Goal: Submit feedback/report problem

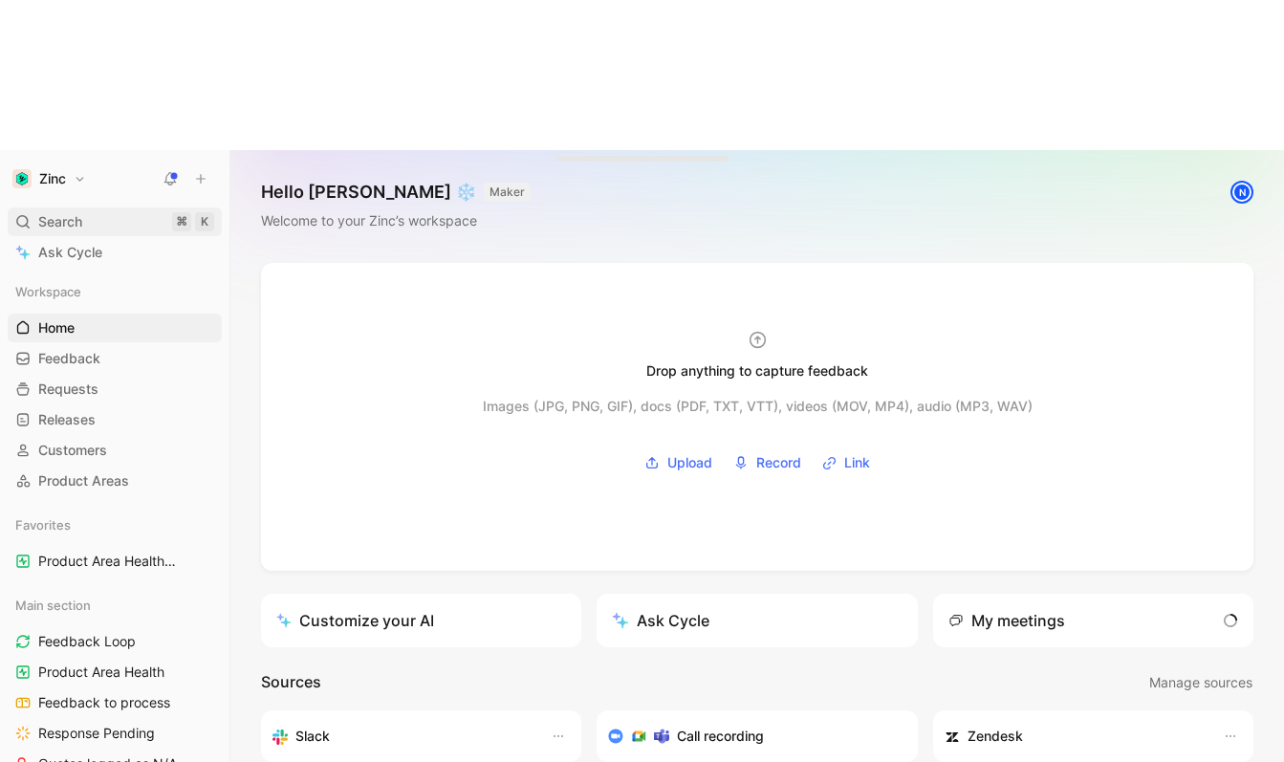
click at [112, 208] on div "Search ⌘ K" at bounding box center [115, 222] width 214 height 29
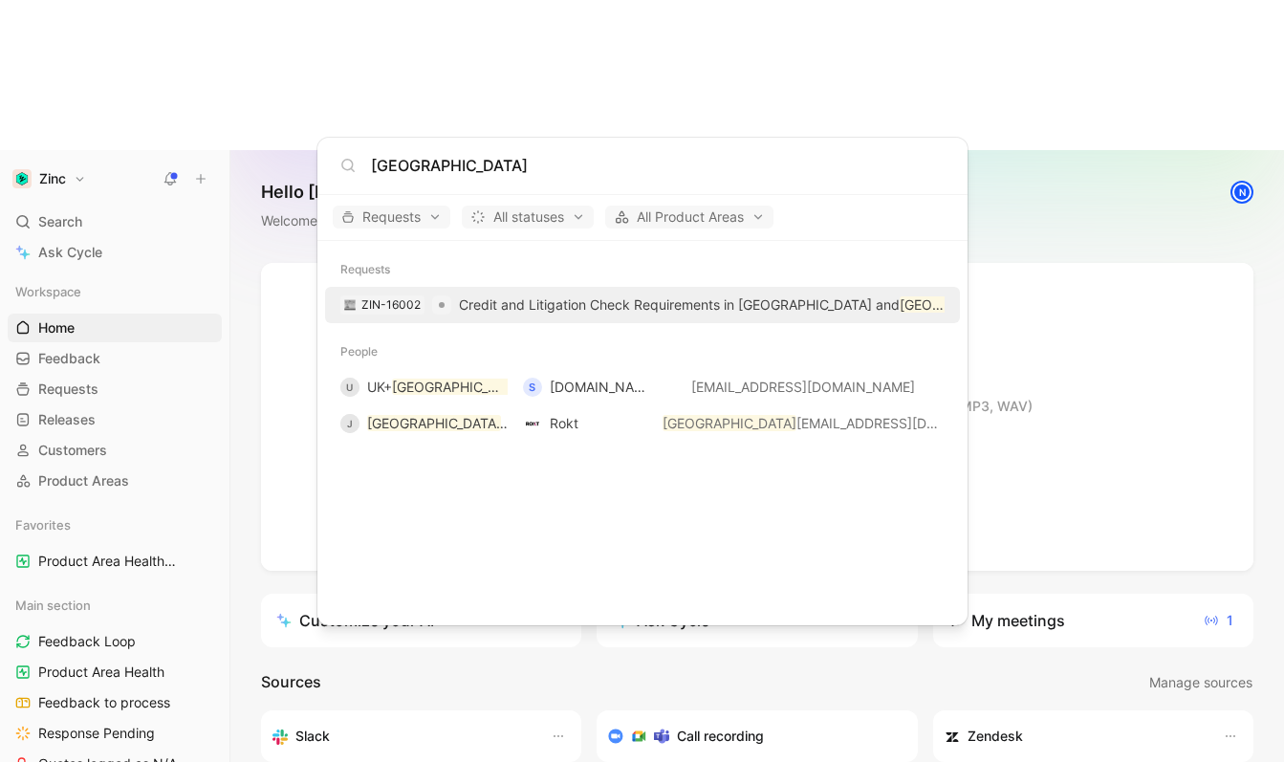
type input "[GEOGRAPHIC_DATA]"
click at [459, 310] on p "Credit and Litigation Check Requirements in [GEOGRAPHIC_DATA] and [GEOGRAPHIC_D…" at bounding box center [702, 305] width 486 height 23
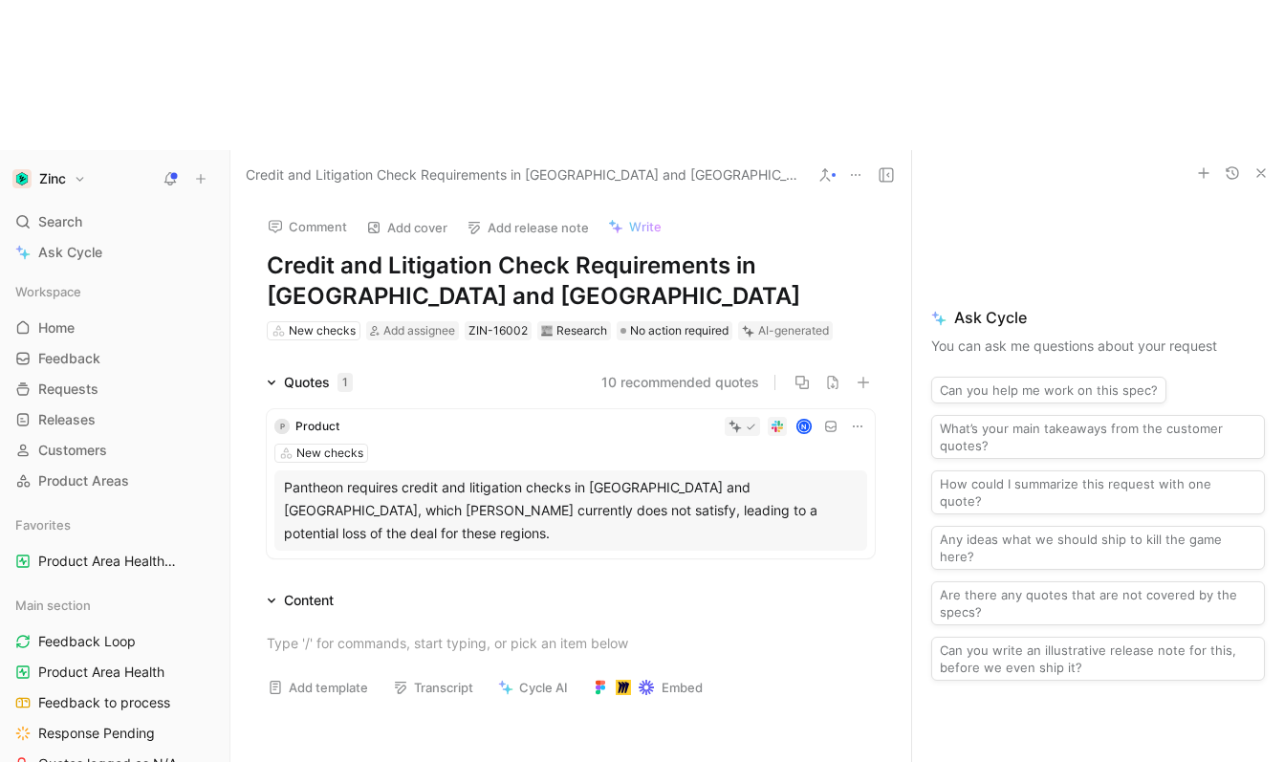
click at [507, 476] on div "Pantheon requires credit and litigation checks in [GEOGRAPHIC_DATA] and [GEOGRA…" at bounding box center [571, 510] width 574 height 69
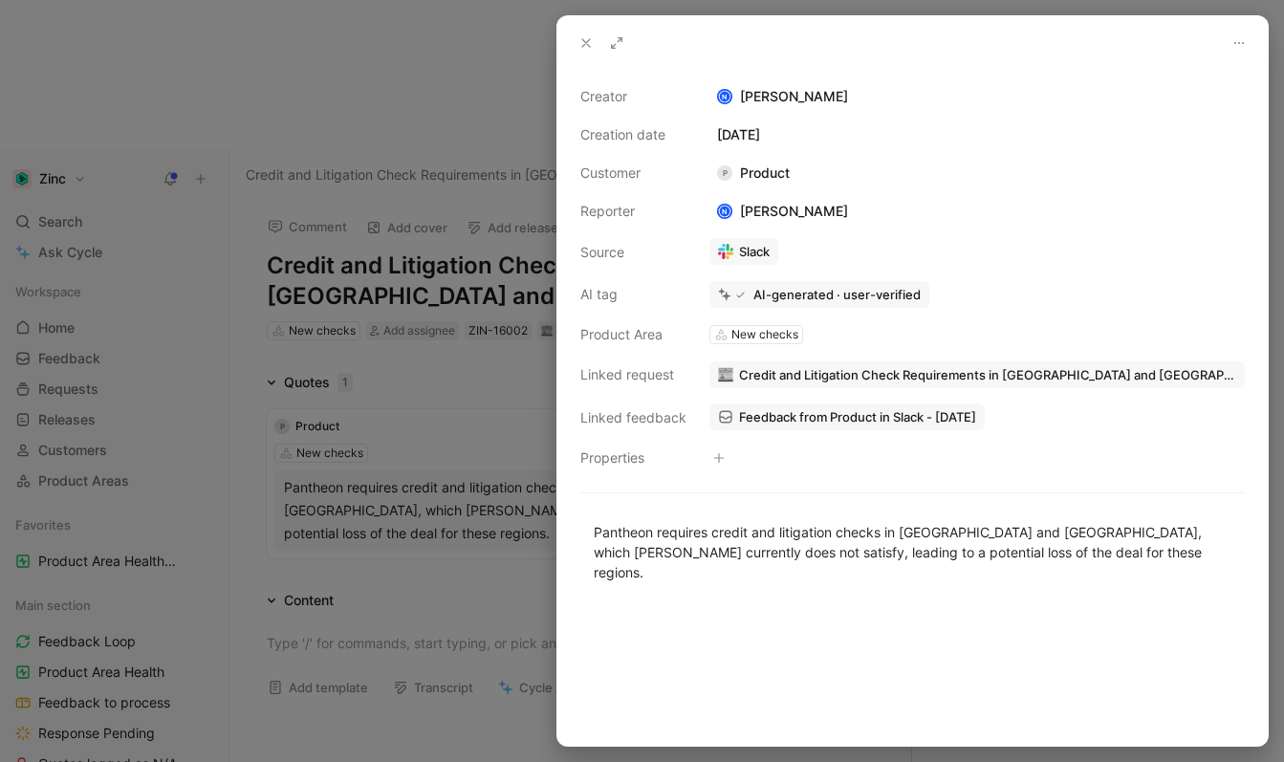
click at [735, 256] on link "Slack" at bounding box center [744, 251] width 69 height 27
click at [725, 418] on icon at bounding box center [725, 416] width 15 height 15
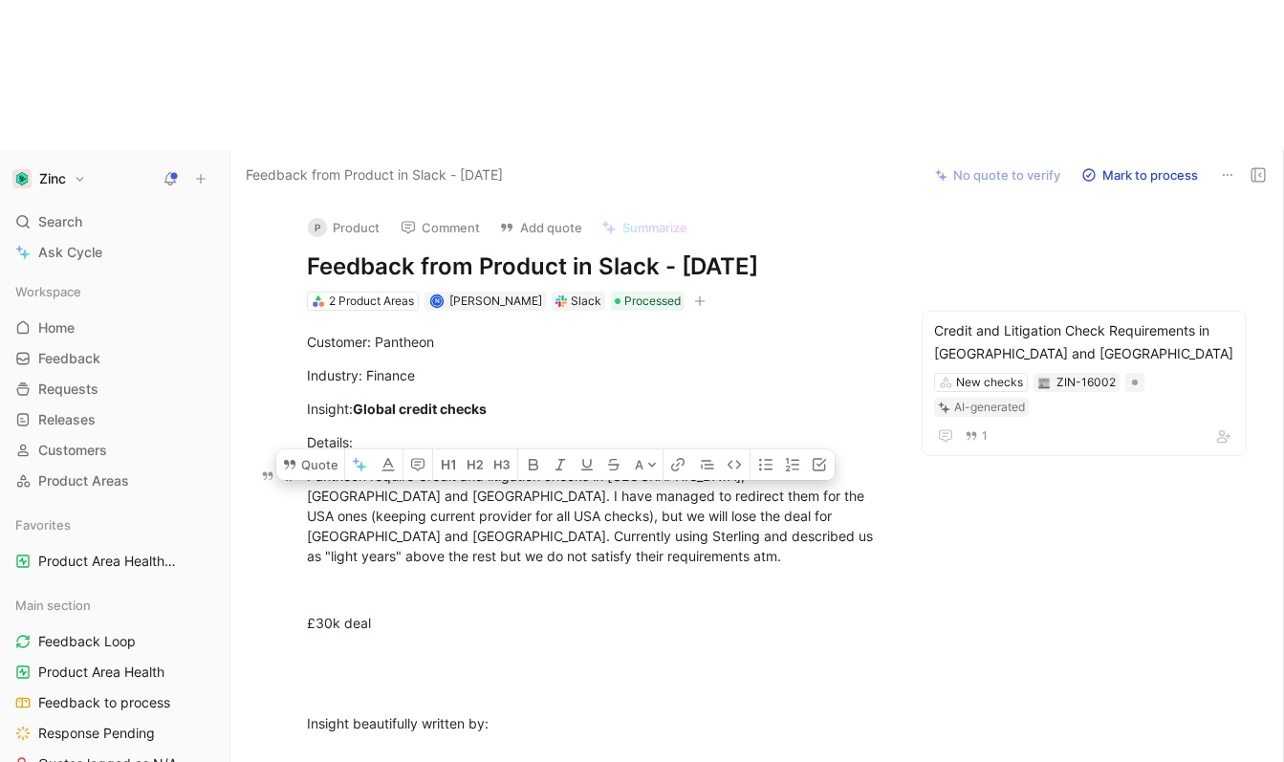
drag, startPoint x: 836, startPoint y: 395, endPoint x: 311, endPoint y: 330, distance: 529.0
click at [311, 466] on div "Pantheon require Credit and litigation checks in [GEOGRAPHIC_DATA], [GEOGRAPHIC…" at bounding box center [596, 516] width 579 height 100
click at [311, 449] on button "Quote" at bounding box center [310, 464] width 68 height 31
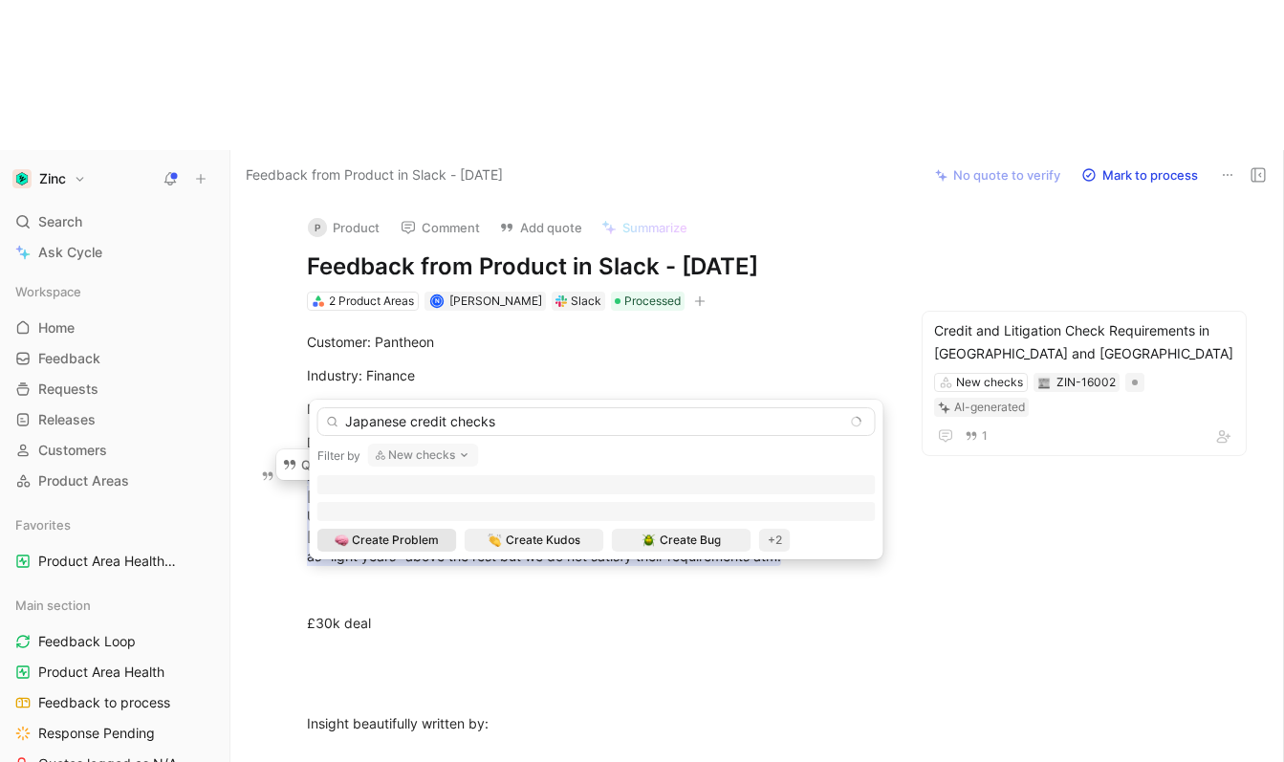
drag, startPoint x: 517, startPoint y: 426, endPoint x: 411, endPoint y: 427, distance: 106.2
click at [411, 427] on input "Japanese credit checks" at bounding box center [596, 421] width 558 height 29
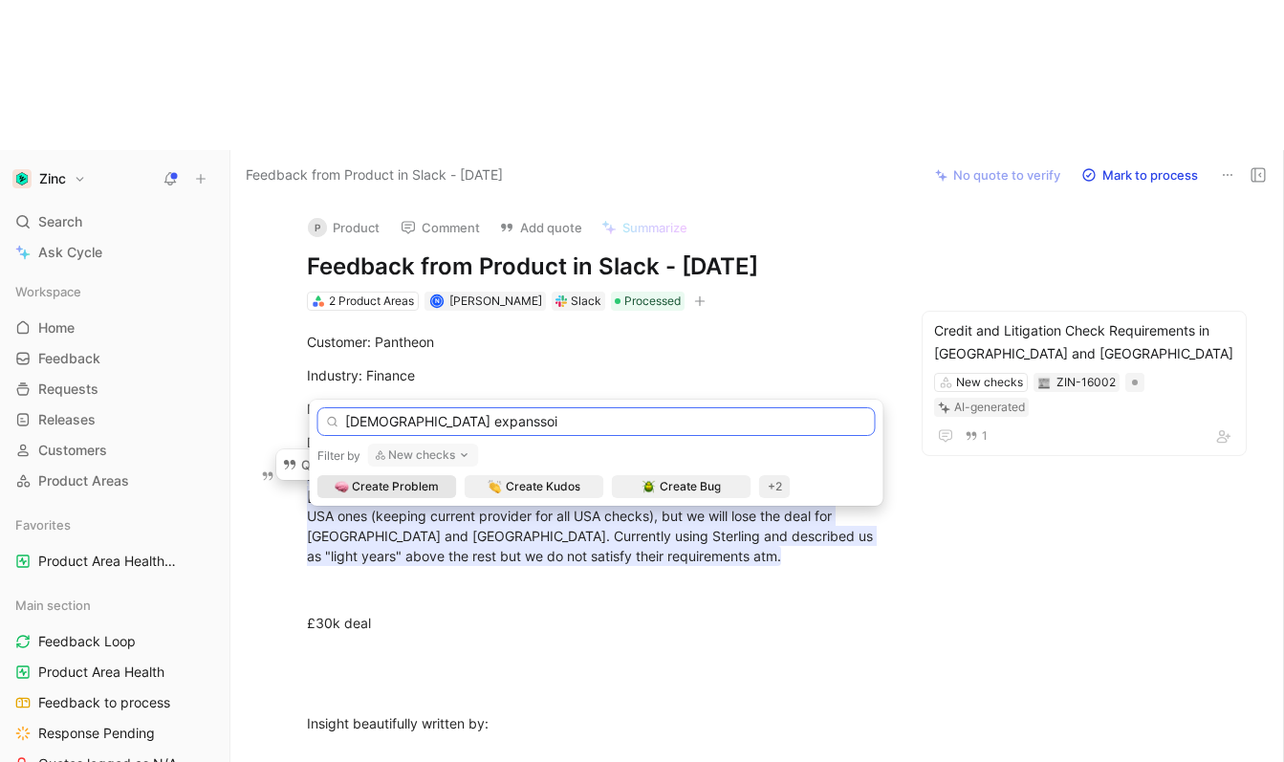
drag, startPoint x: 407, startPoint y: 421, endPoint x: 550, endPoint y: 435, distance: 143.2
click at [550, 435] on input "[DEMOGRAPHIC_DATA] expanssoi" at bounding box center [596, 421] width 558 height 29
click at [549, 415] on input "Japanese credit expansion" at bounding box center [596, 421] width 558 height 29
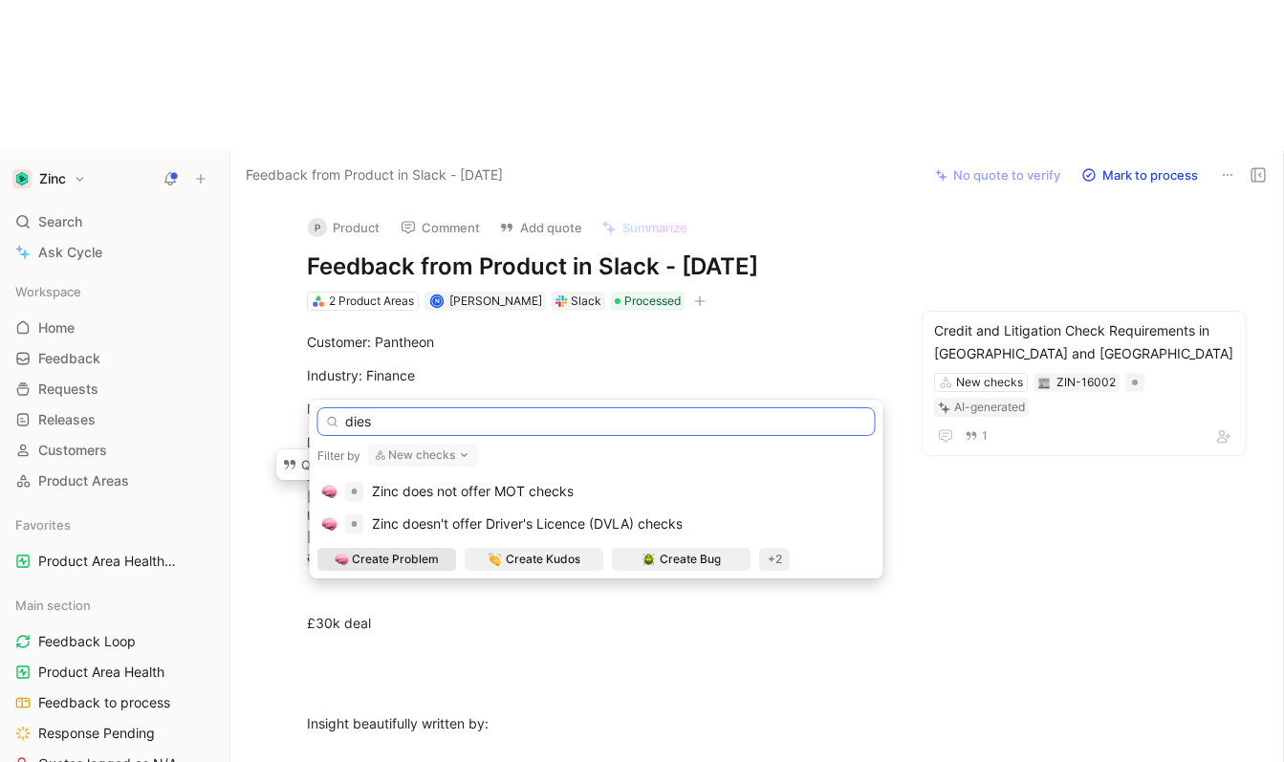
type input "C"
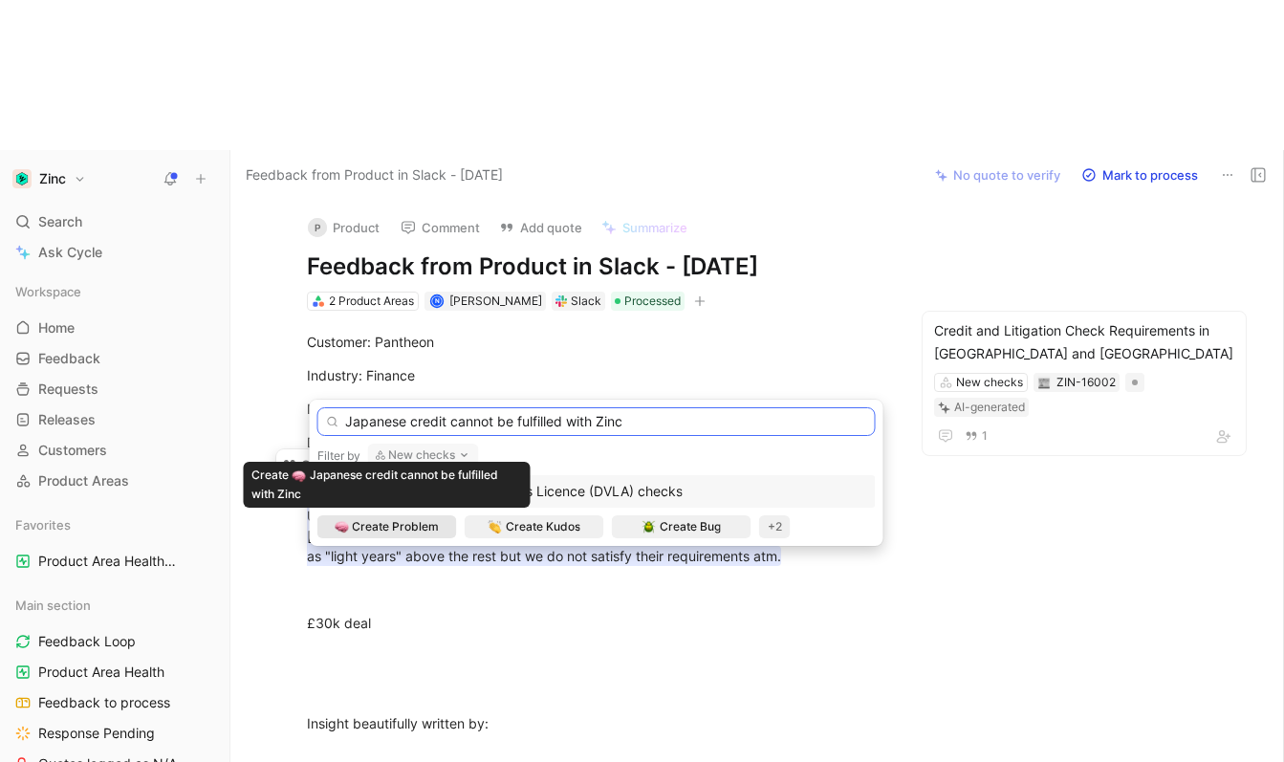
type input "Japanese credit cannot be fulfilled with Zinc"
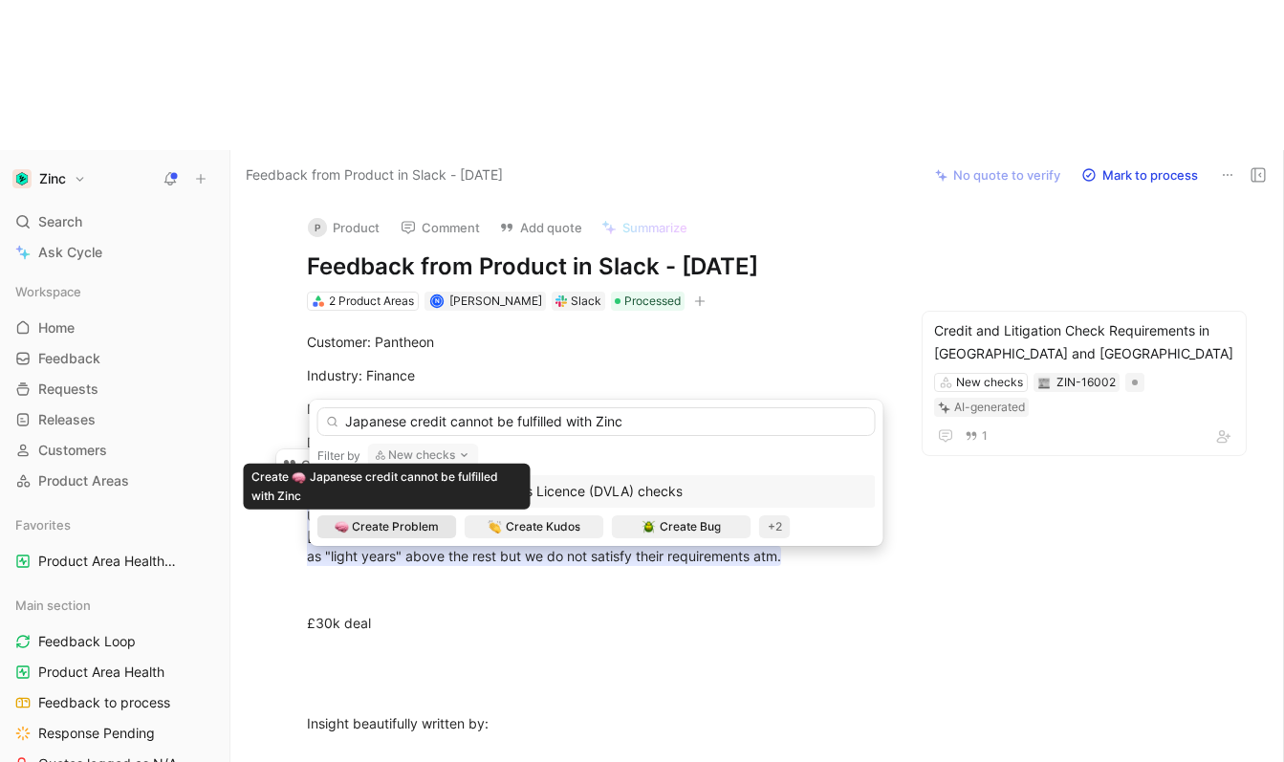
click at [407, 531] on span "Create Problem" at bounding box center [395, 526] width 87 height 19
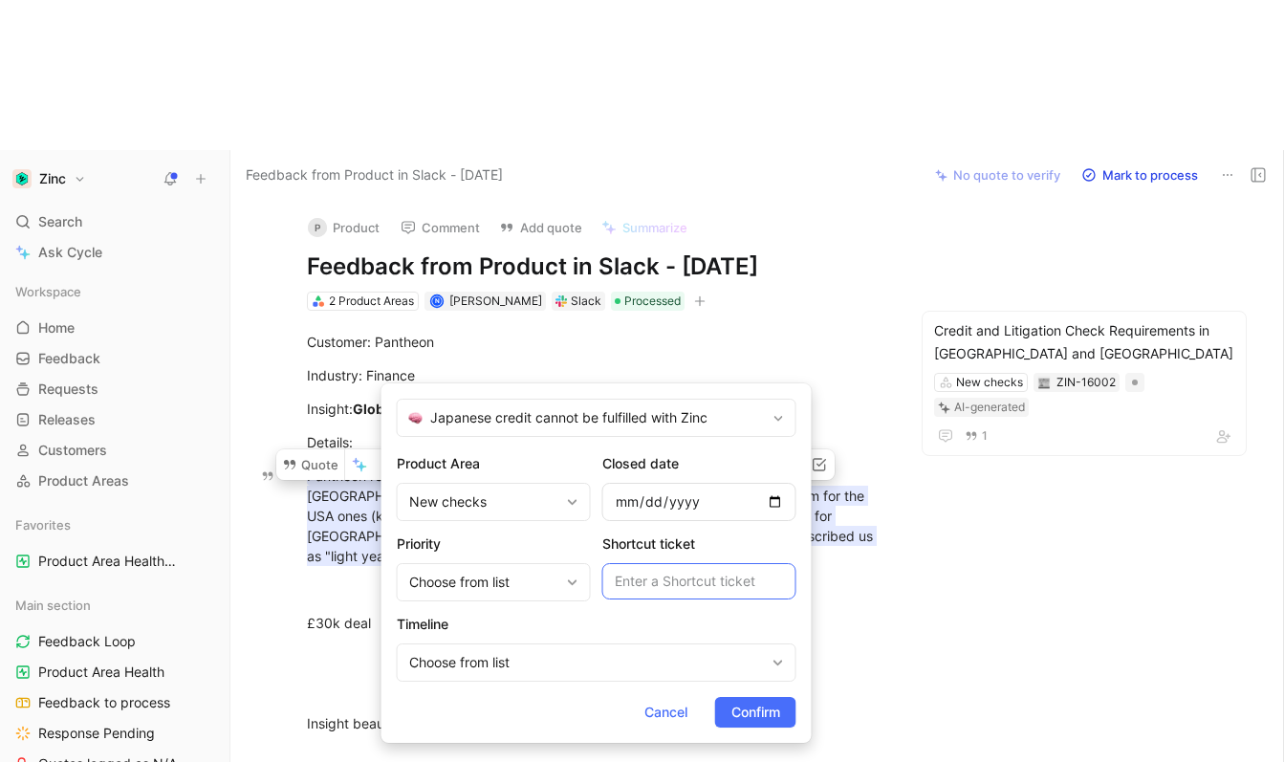
click at [666, 571] on input "text" at bounding box center [699, 581] width 194 height 36
paste input "[URL][DOMAIN_NAME]"
type input "[URL][DOMAIN_NAME]"
click at [762, 714] on span "Confirm" at bounding box center [756, 712] width 49 height 23
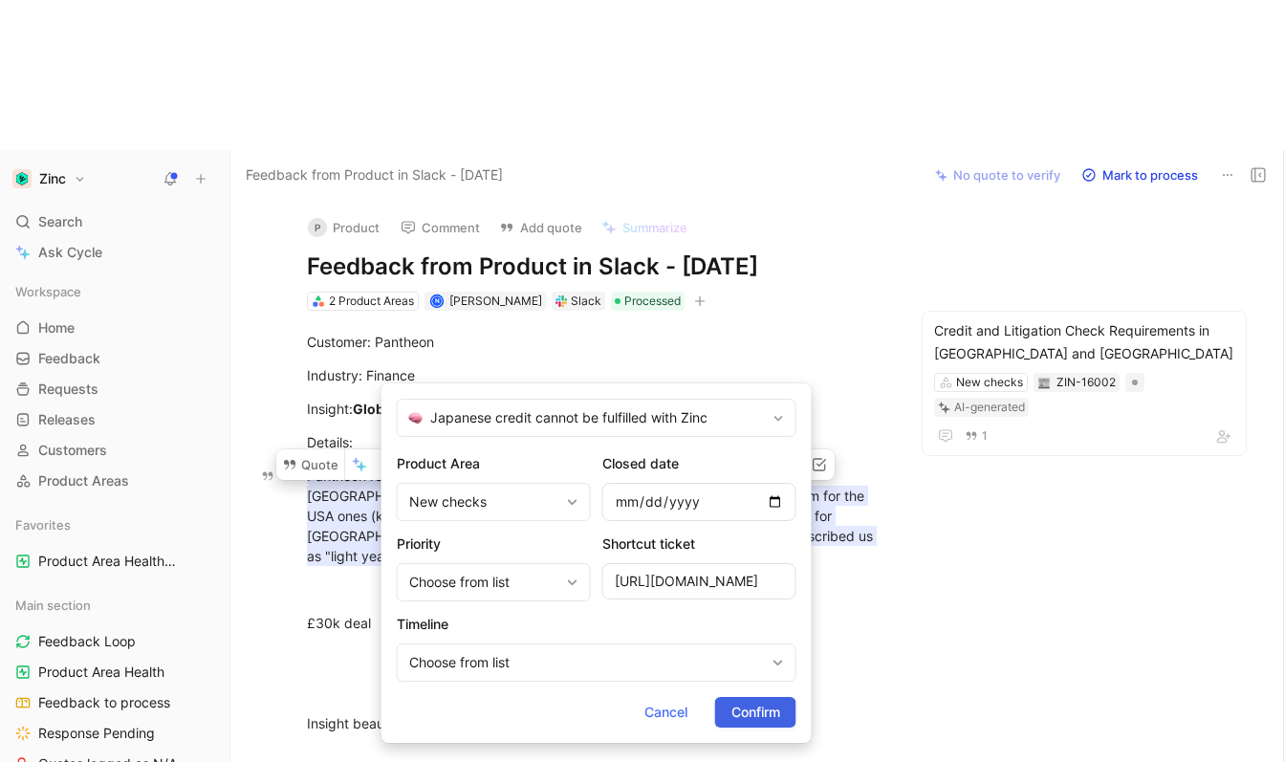
scroll to position [0, 0]
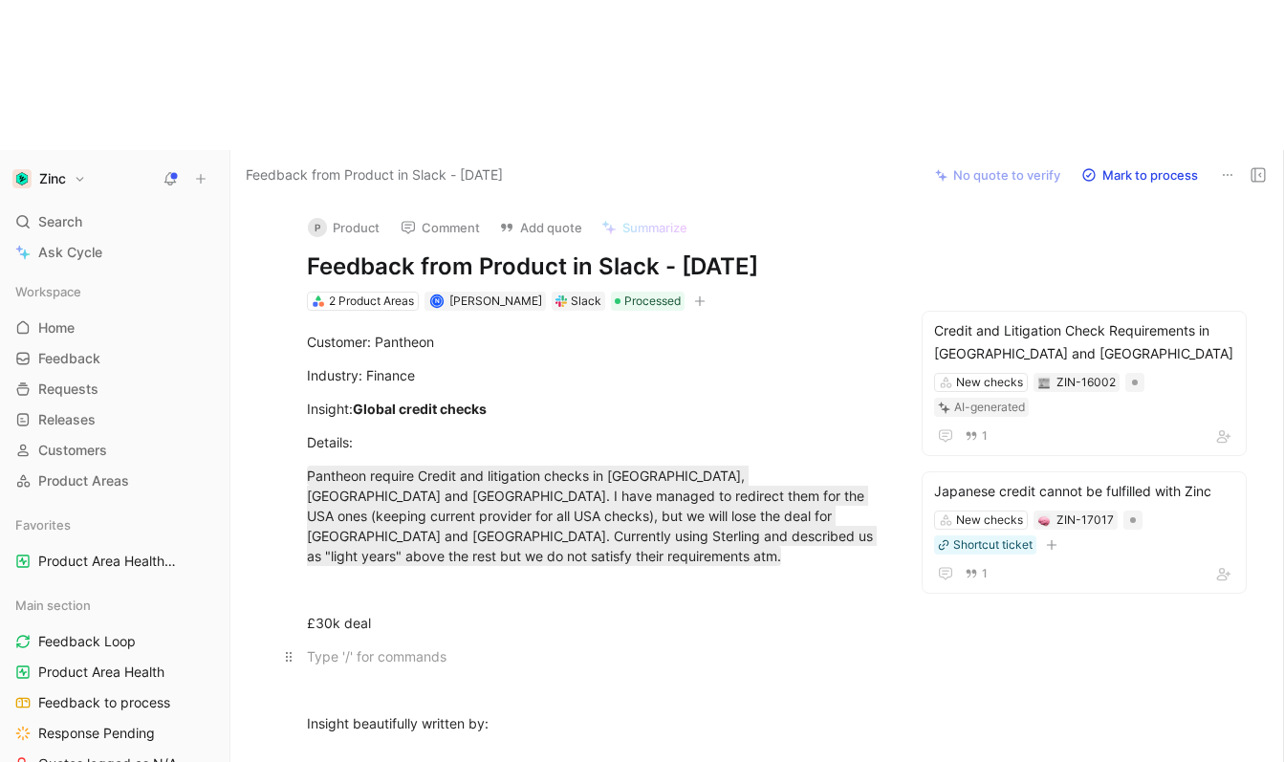
click at [719, 646] on div at bounding box center [596, 656] width 579 height 20
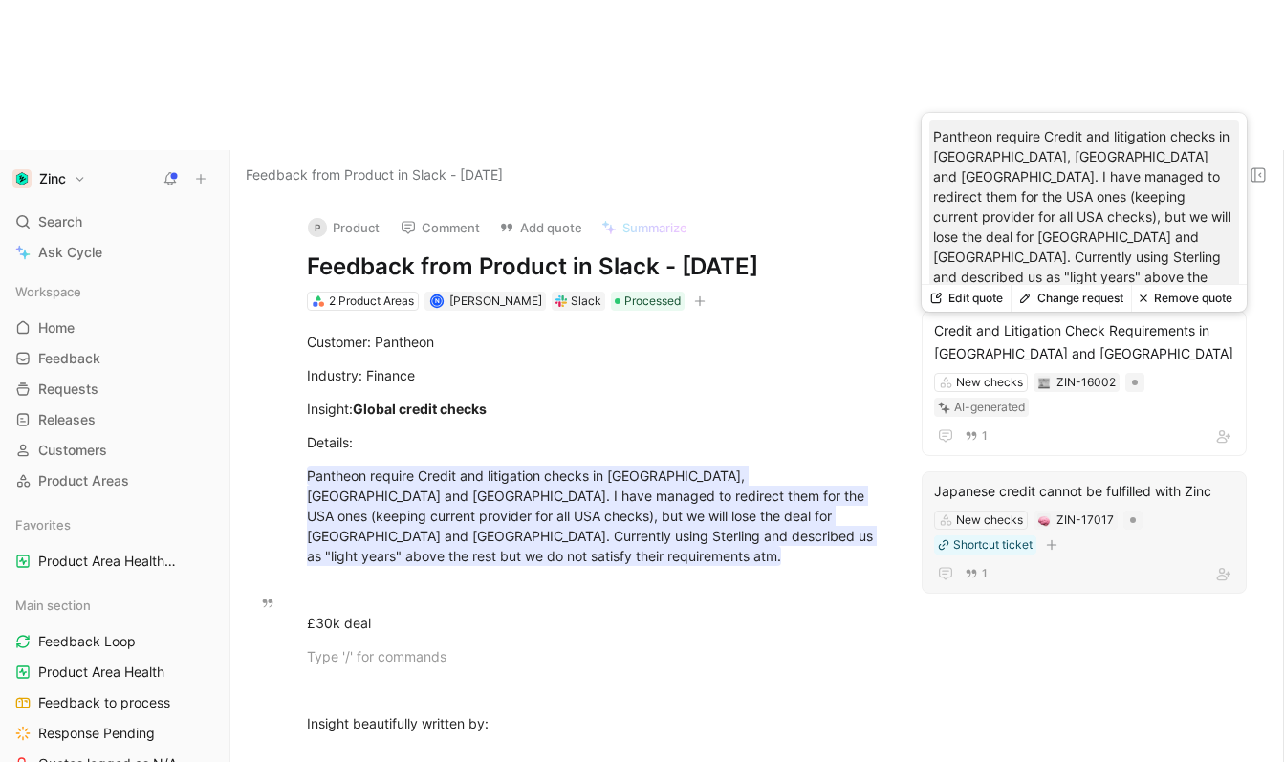
click at [1164, 480] on div "Japanese credit cannot be fulfilled with Zinc" at bounding box center [1084, 491] width 300 height 23
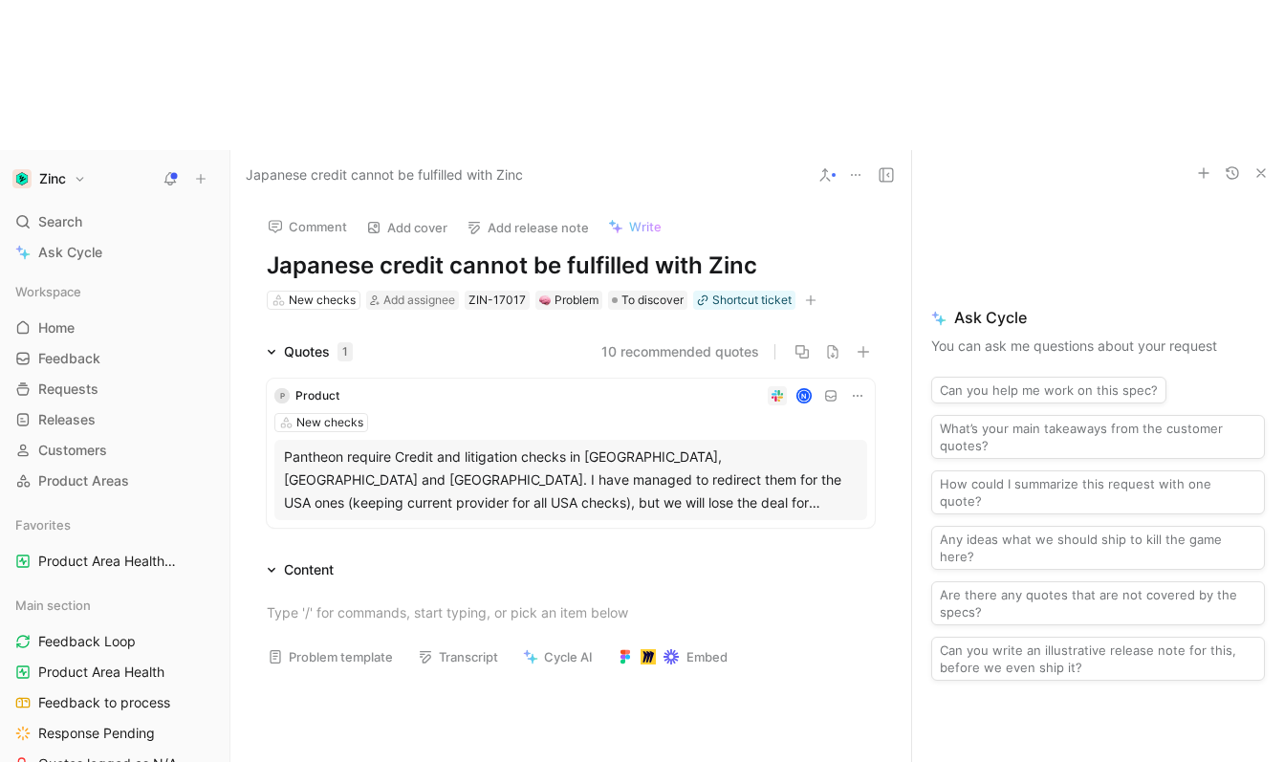
drag, startPoint x: 761, startPoint y: 110, endPoint x: 263, endPoint y: 119, distance: 498.3
click at [263, 200] on div "Comment Add cover Add release note Write Japanese credit cannot be fulfilled wi…" at bounding box center [570, 256] width 681 height 112
copy h1 "Japanese credit cannot be fulfilled with Zinc"
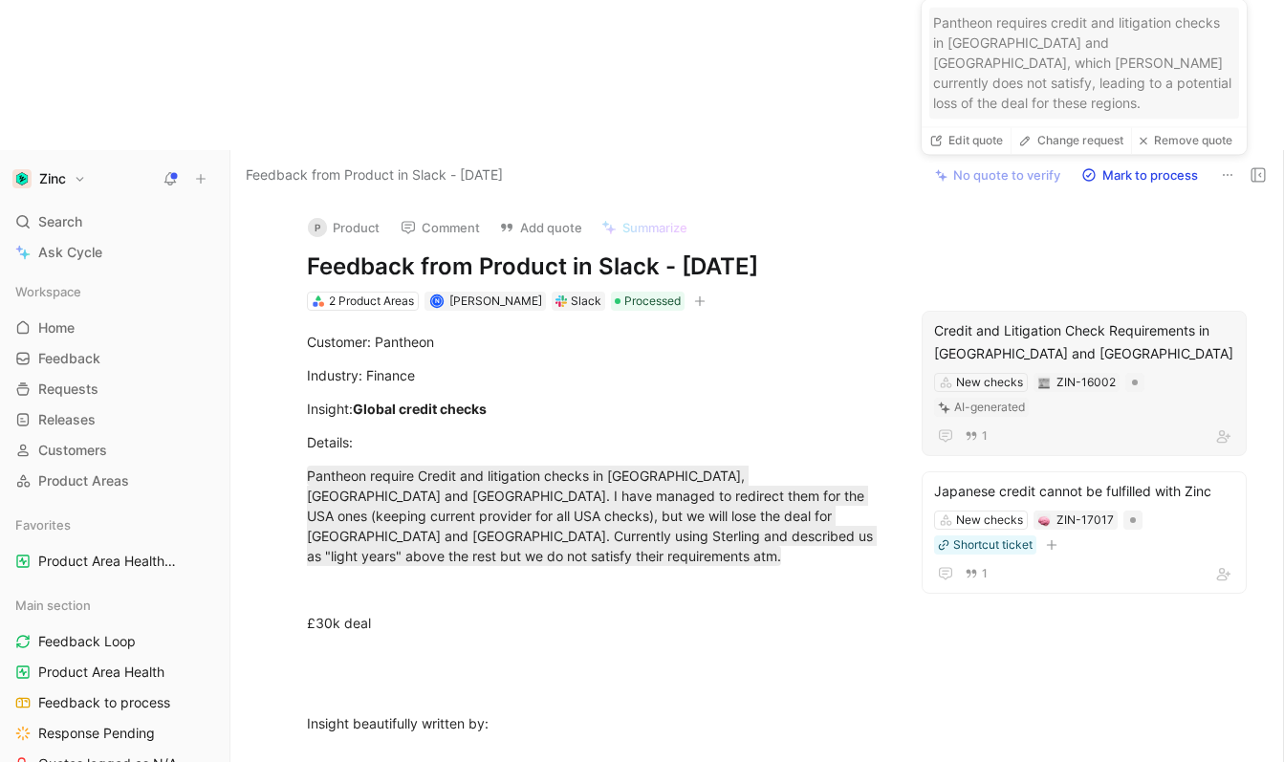
click at [1058, 319] on div "Credit and Litigation Check Requirements in [GEOGRAPHIC_DATA] and [GEOGRAPHIC_D…" at bounding box center [1084, 342] width 300 height 46
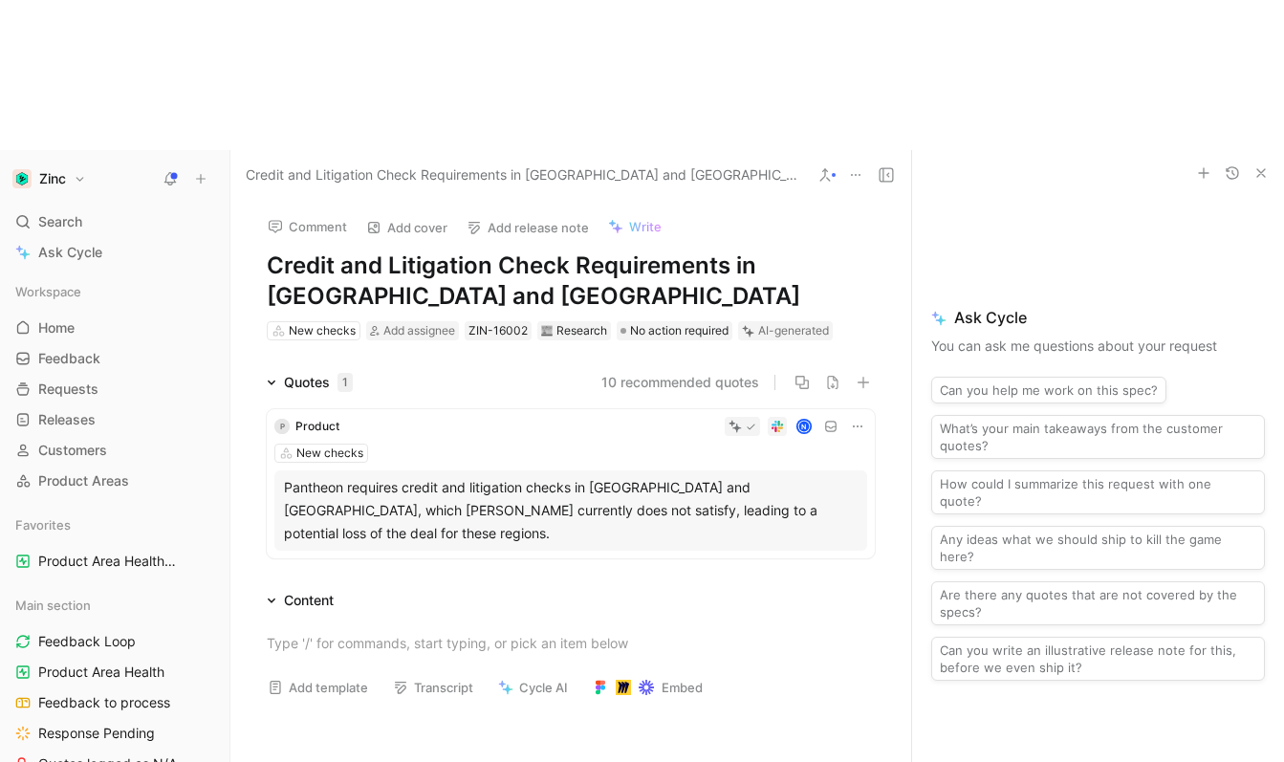
click at [580, 251] on h1 "Credit and Litigation Check Requirements in [GEOGRAPHIC_DATA] and [GEOGRAPHIC_D…" at bounding box center [571, 281] width 608 height 61
drag, startPoint x: 533, startPoint y: 155, endPoint x: 269, endPoint y: 107, distance: 268.2
click at [269, 251] on h1 "Credit and Litigation Check Requirements in [GEOGRAPHIC_DATA] and [GEOGRAPHIC_D…" at bounding box center [571, 281] width 608 height 61
paste h1
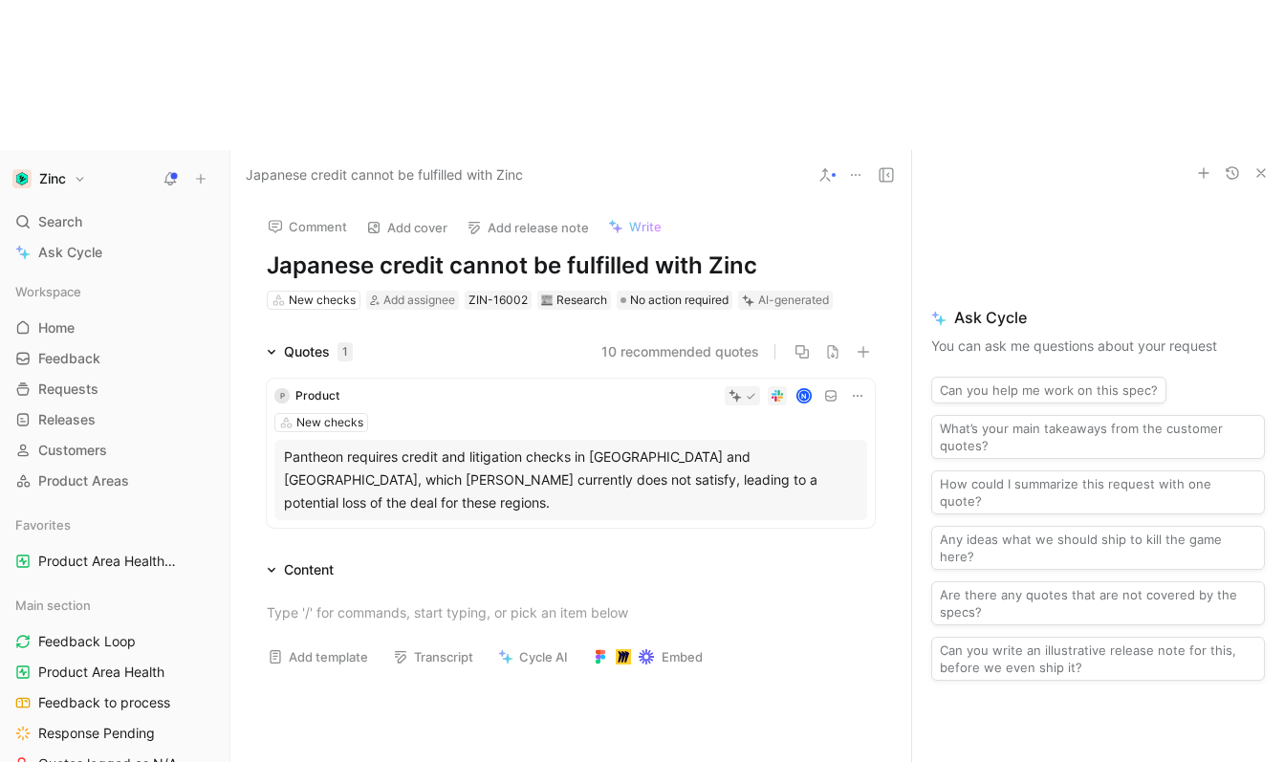
drag, startPoint x: 377, startPoint y: 118, endPoint x: 233, endPoint y: 117, distance: 143.4
click at [233, 200] on div "Comment Add cover Add release note Write Japanese credit cannot be fulfilled wi…" at bounding box center [570, 256] width 681 height 112
click at [393, 386] on div "N" at bounding box center [607, 395] width 520 height 19
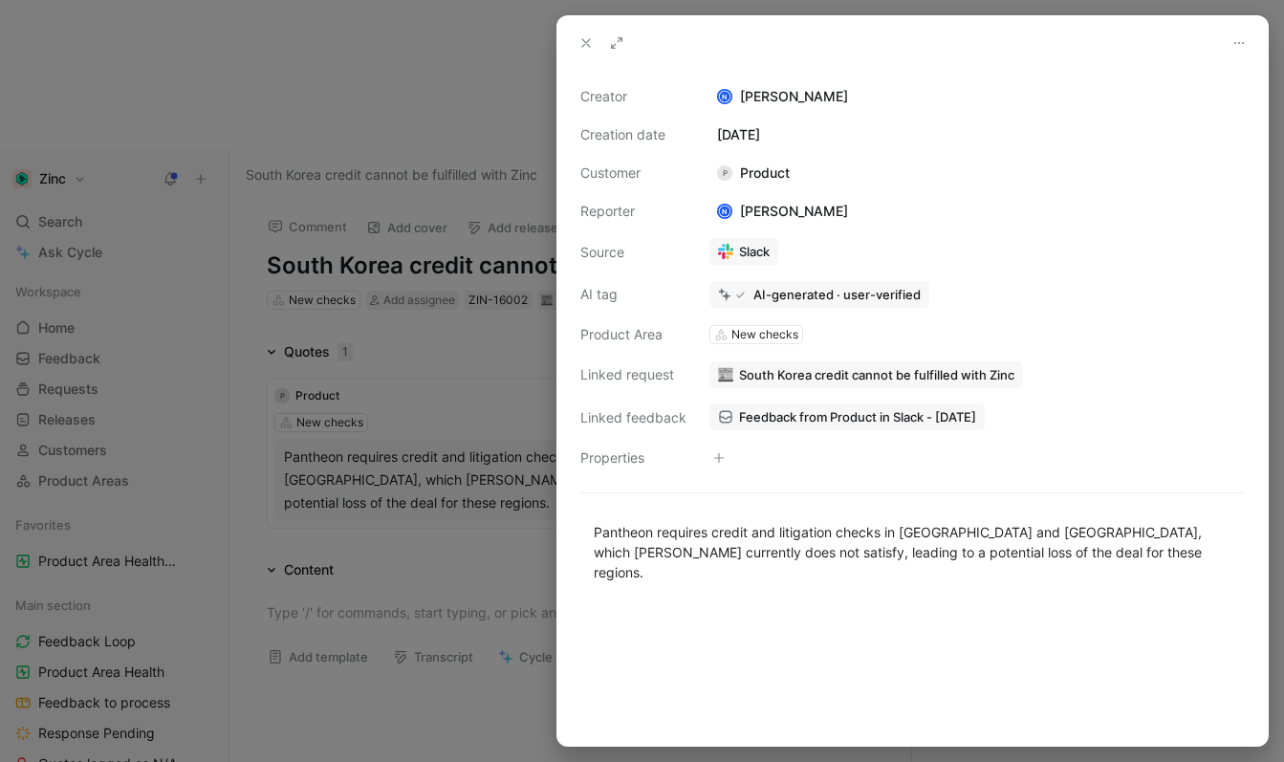
click at [737, 249] on link "Slack" at bounding box center [744, 251] width 69 height 27
click at [725, 417] on icon at bounding box center [725, 416] width 15 height 15
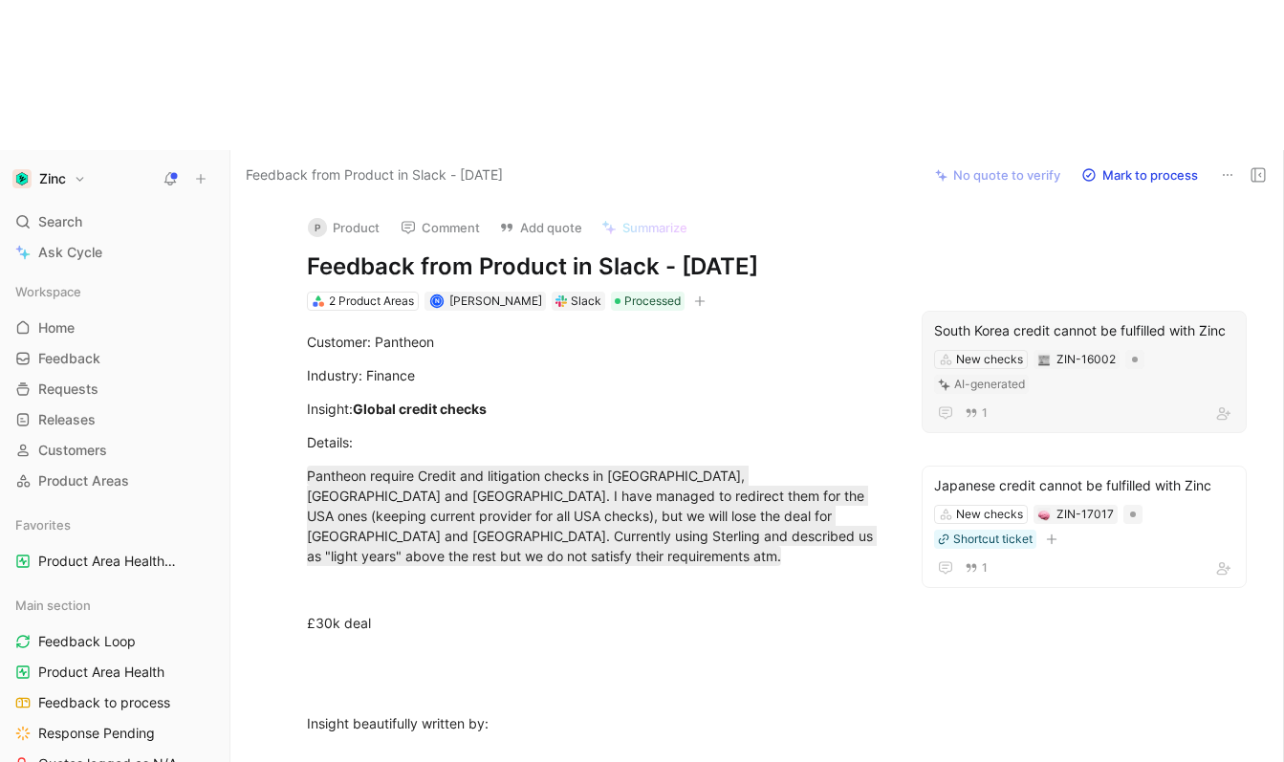
click at [349, 213] on button "P Product" at bounding box center [343, 227] width 89 height 29
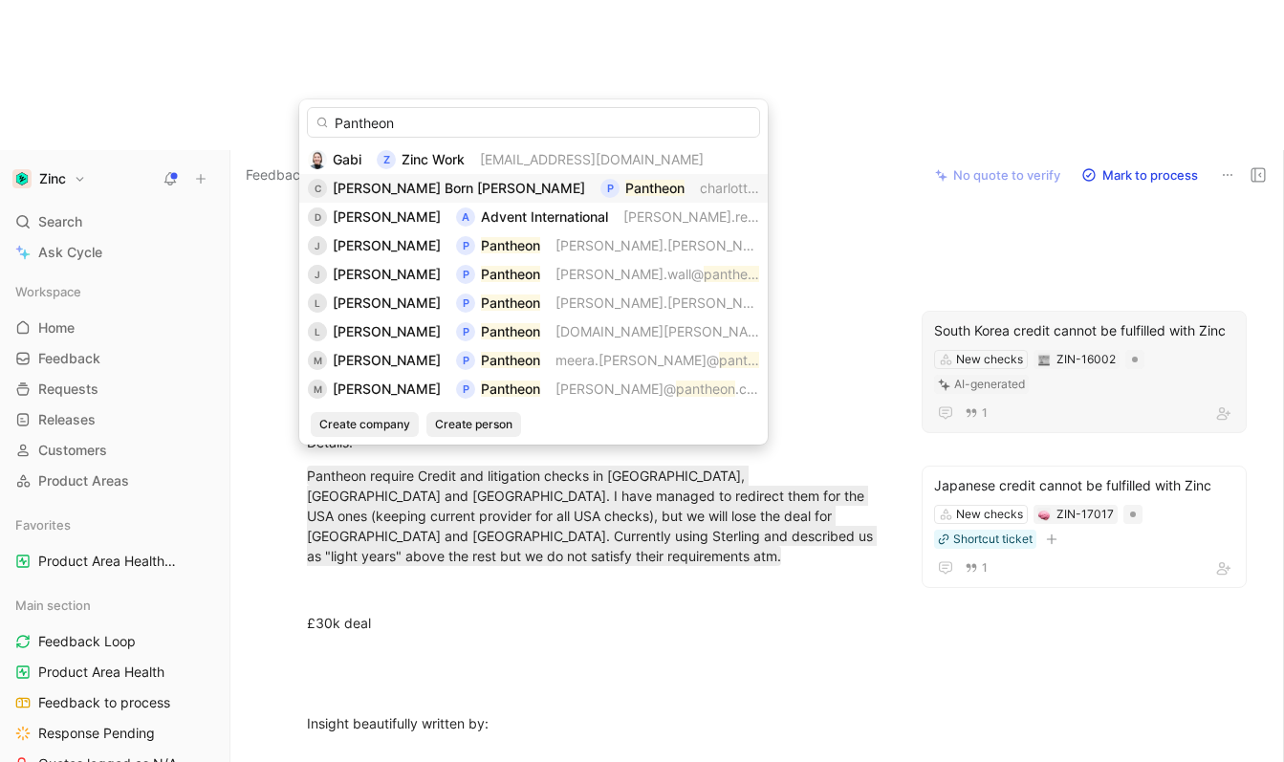
type input "Pantheon"
click at [464, 182] on span "[PERSON_NAME] Born [PERSON_NAME]" at bounding box center [459, 188] width 252 height 16
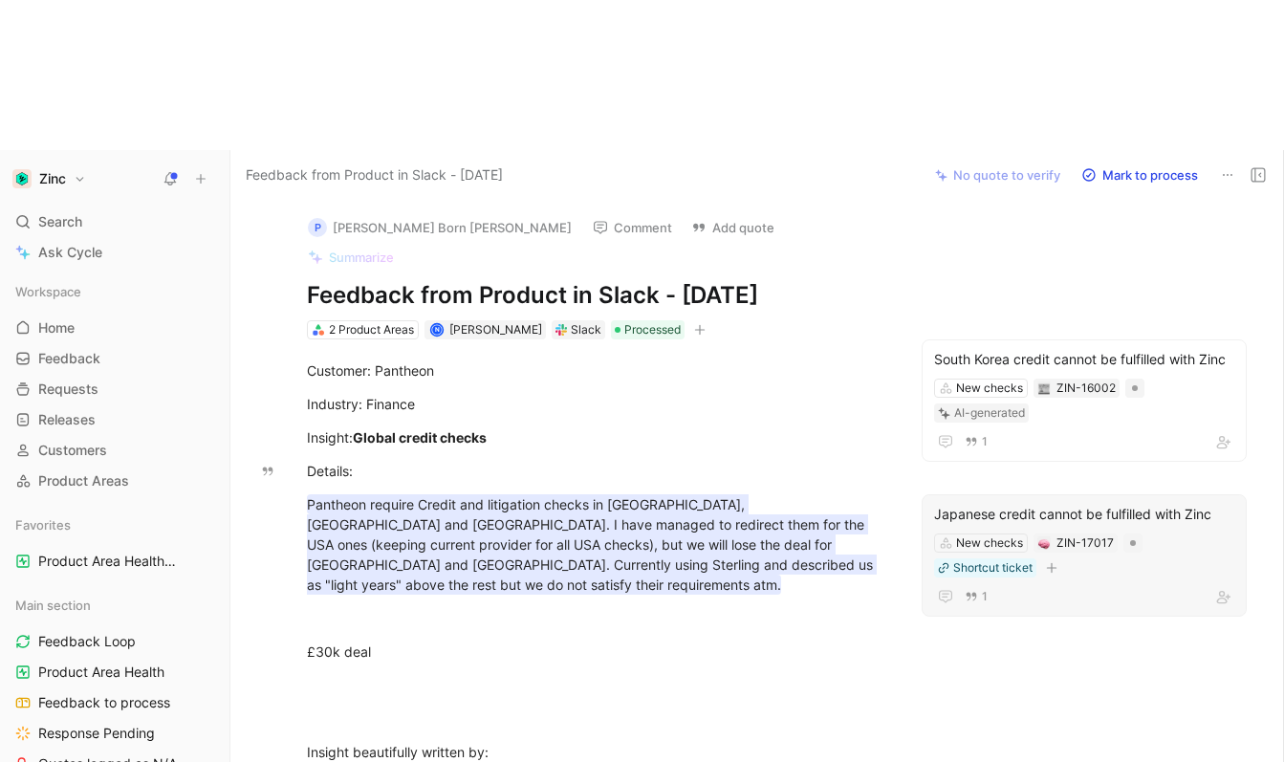
click at [1054, 503] on div "Japanese credit cannot be fulfilled with Zinc" at bounding box center [1084, 514] width 300 height 23
